Goal: Navigation & Orientation: Find specific page/section

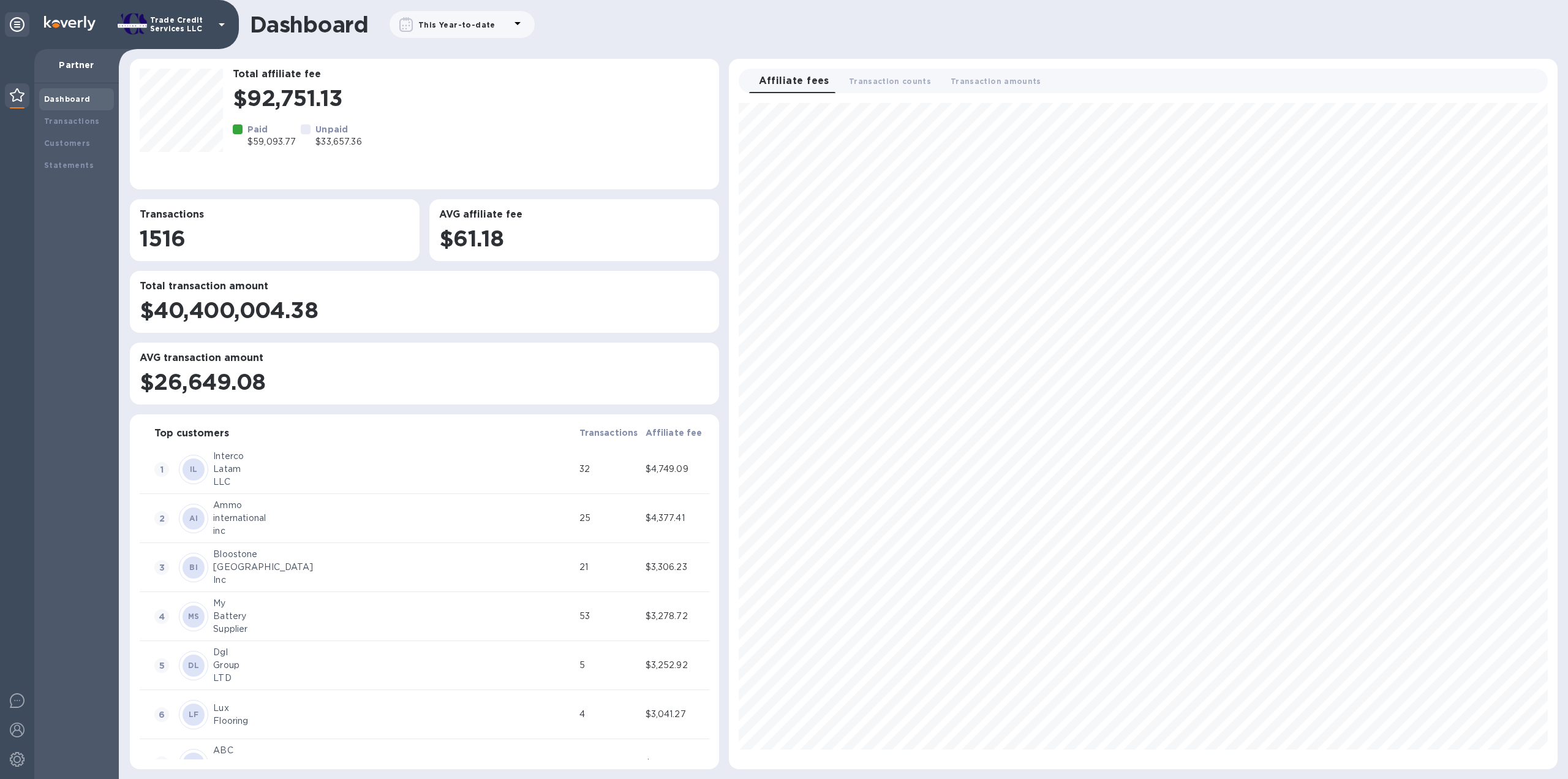
scroll to position [655, 818]
click at [83, 123] on b "Transactions" at bounding box center [72, 120] width 56 height 9
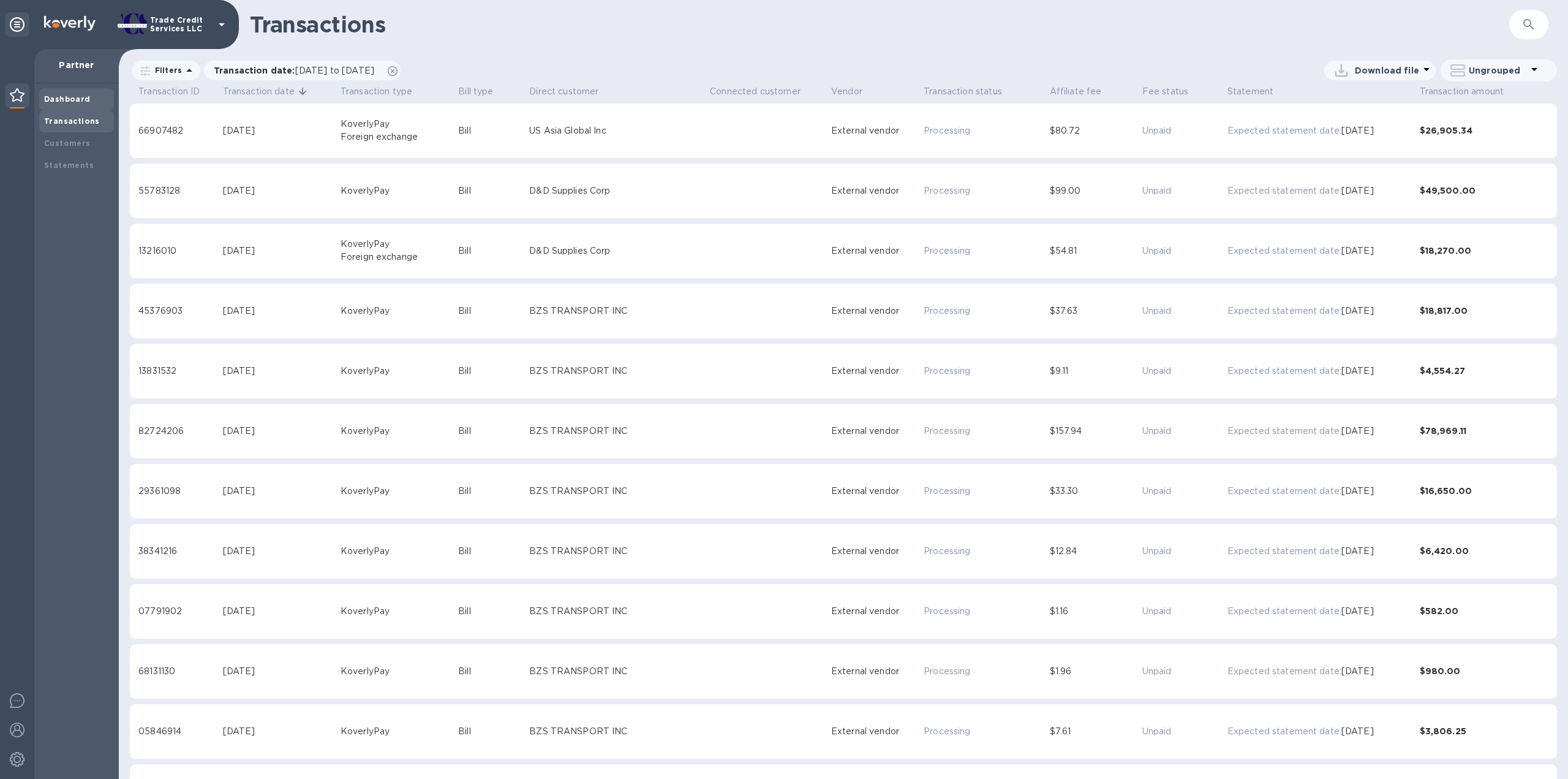
click at [71, 97] on b "Dashboard" at bounding box center [66, 99] width 46 height 9
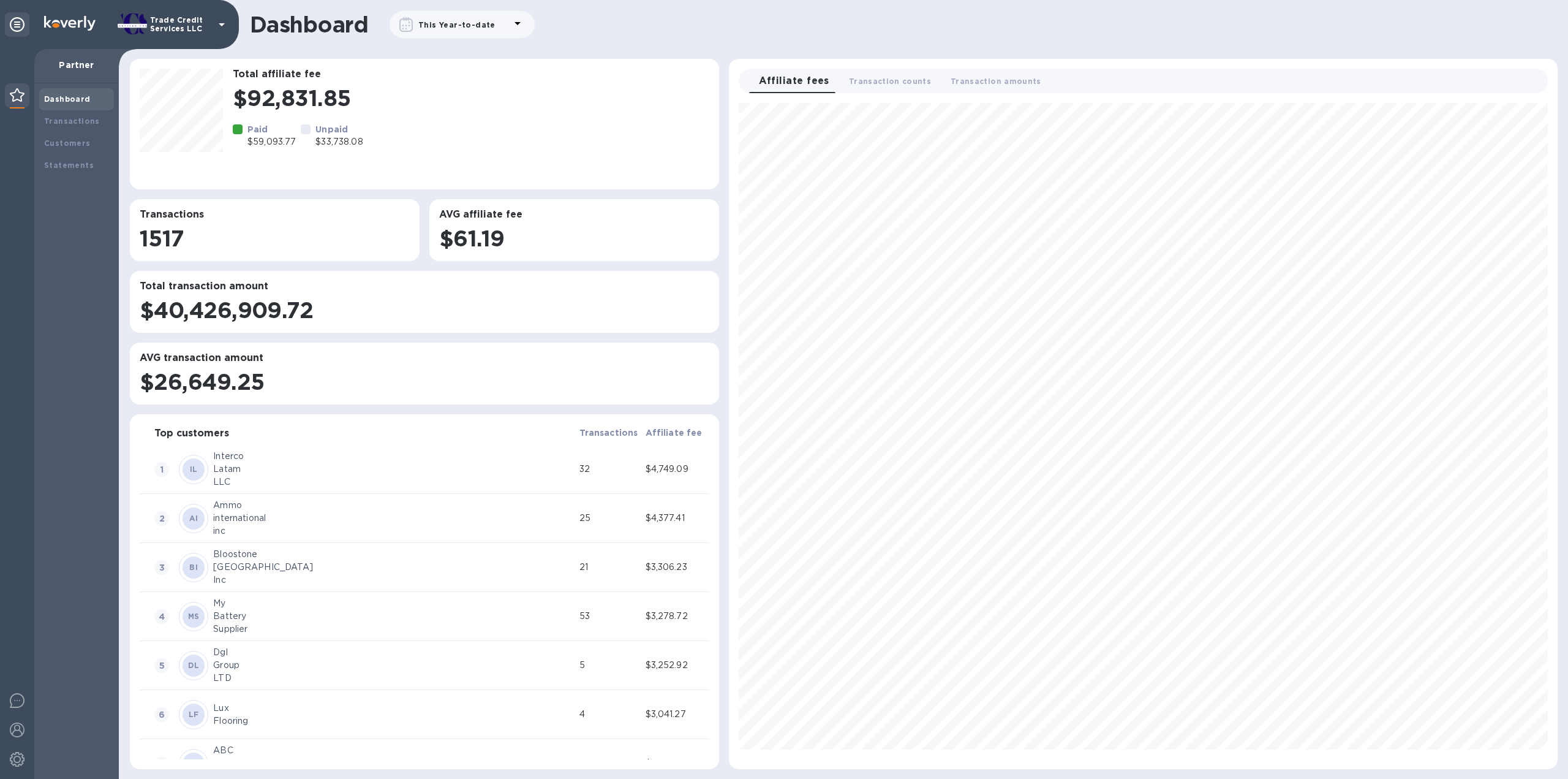
scroll to position [655, 818]
